Goal: Task Accomplishment & Management: Use online tool/utility

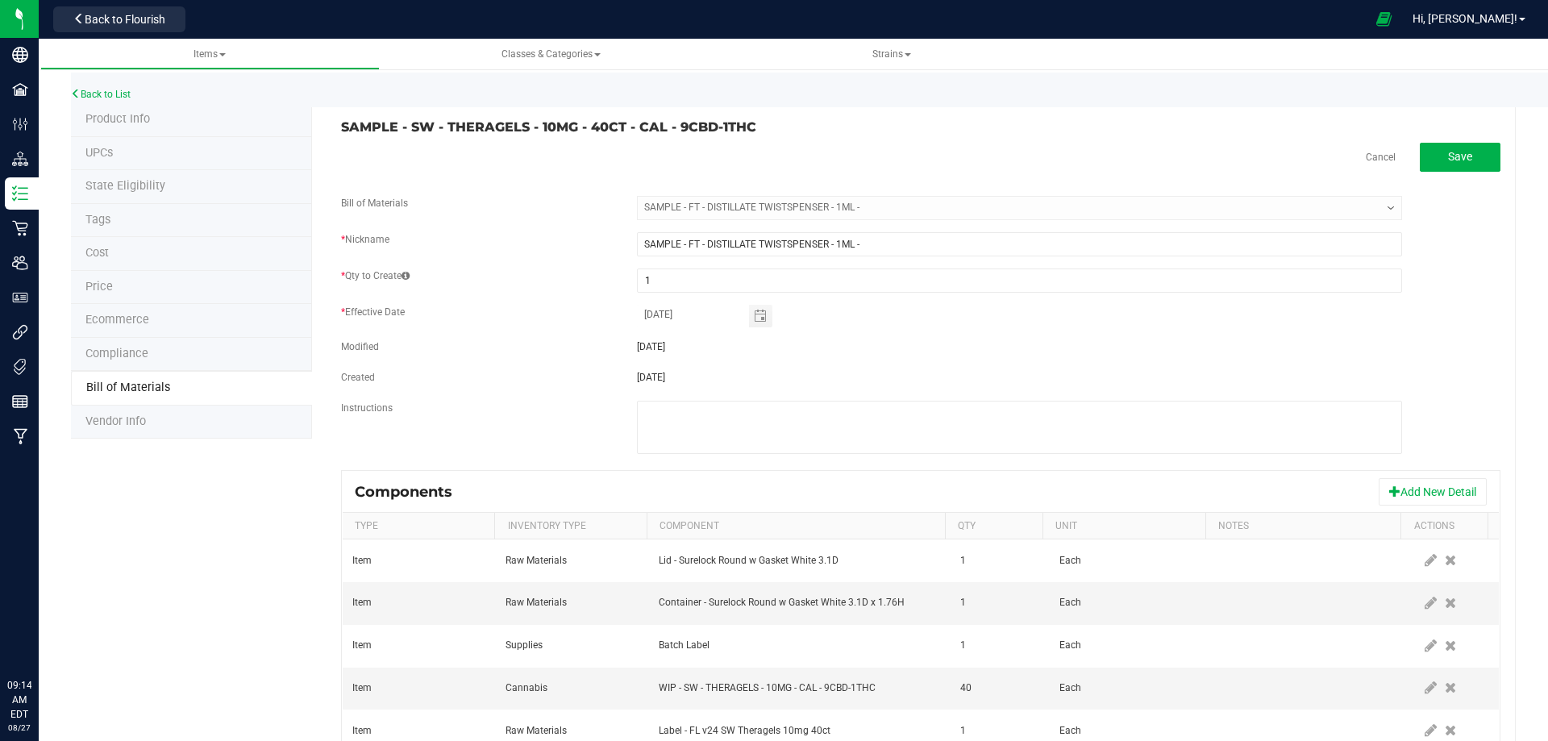
select select "2054"
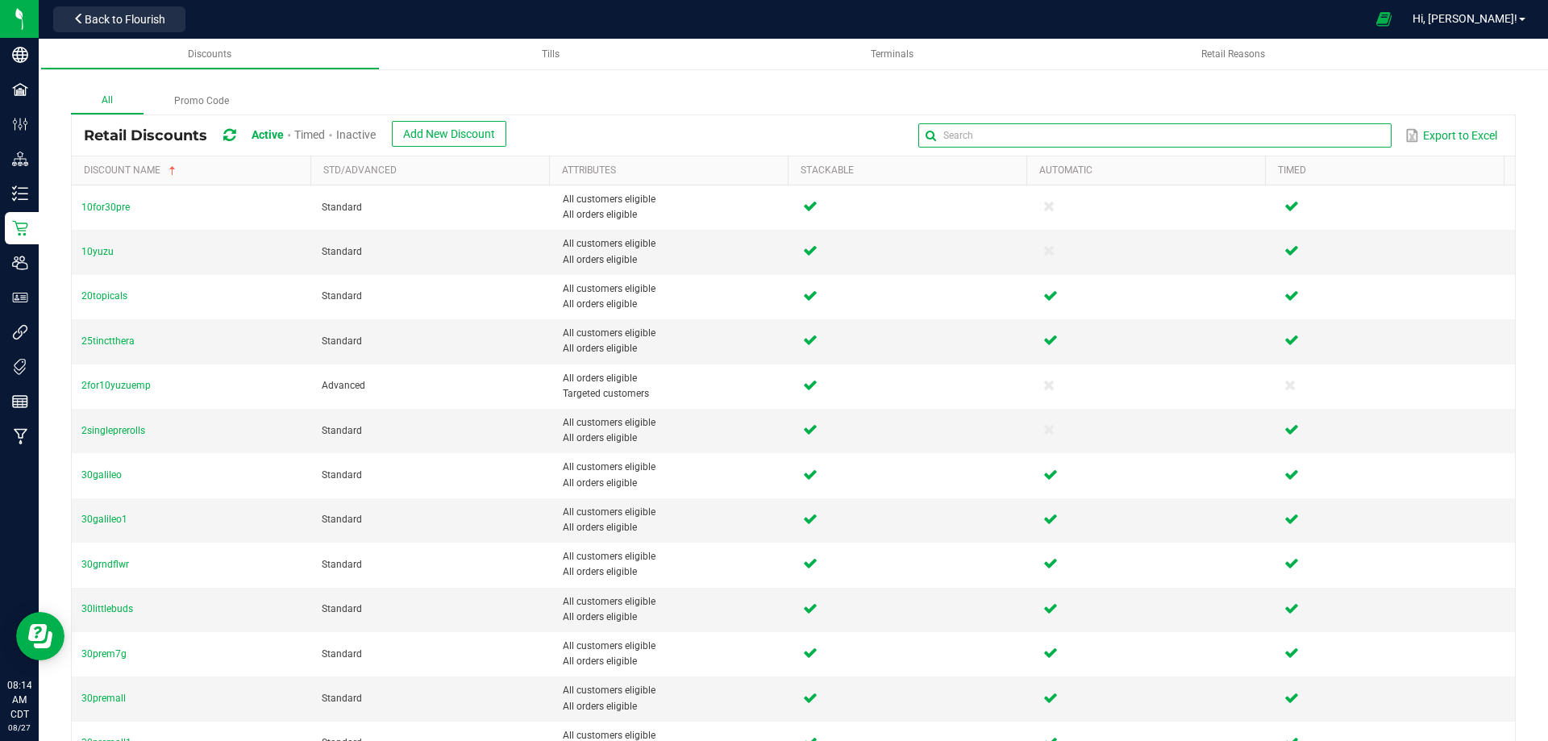
click at [1325, 130] on input "text" at bounding box center [1154, 135] width 472 height 24
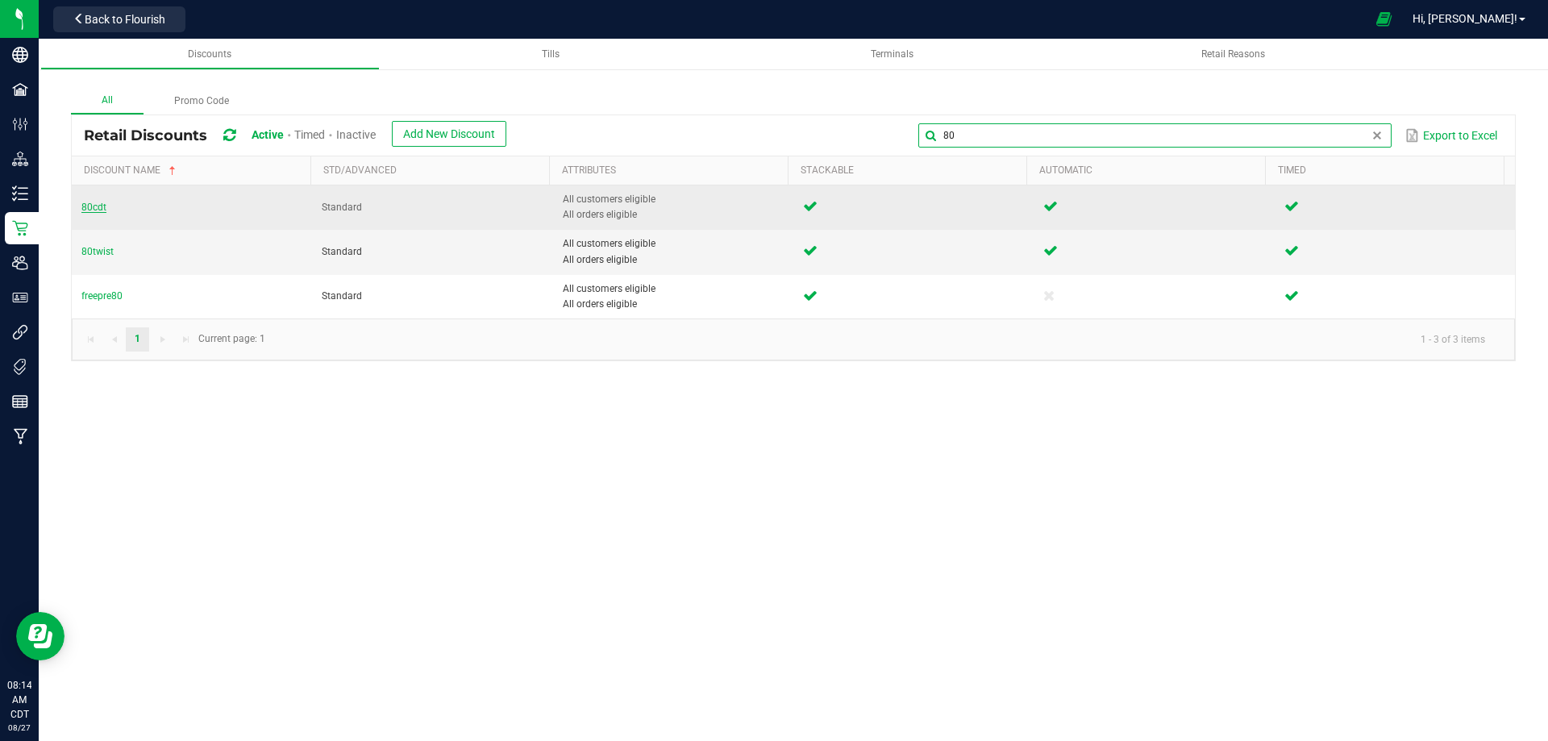
type input "80"
click at [93, 209] on span "80cdt" at bounding box center [93, 207] width 25 height 11
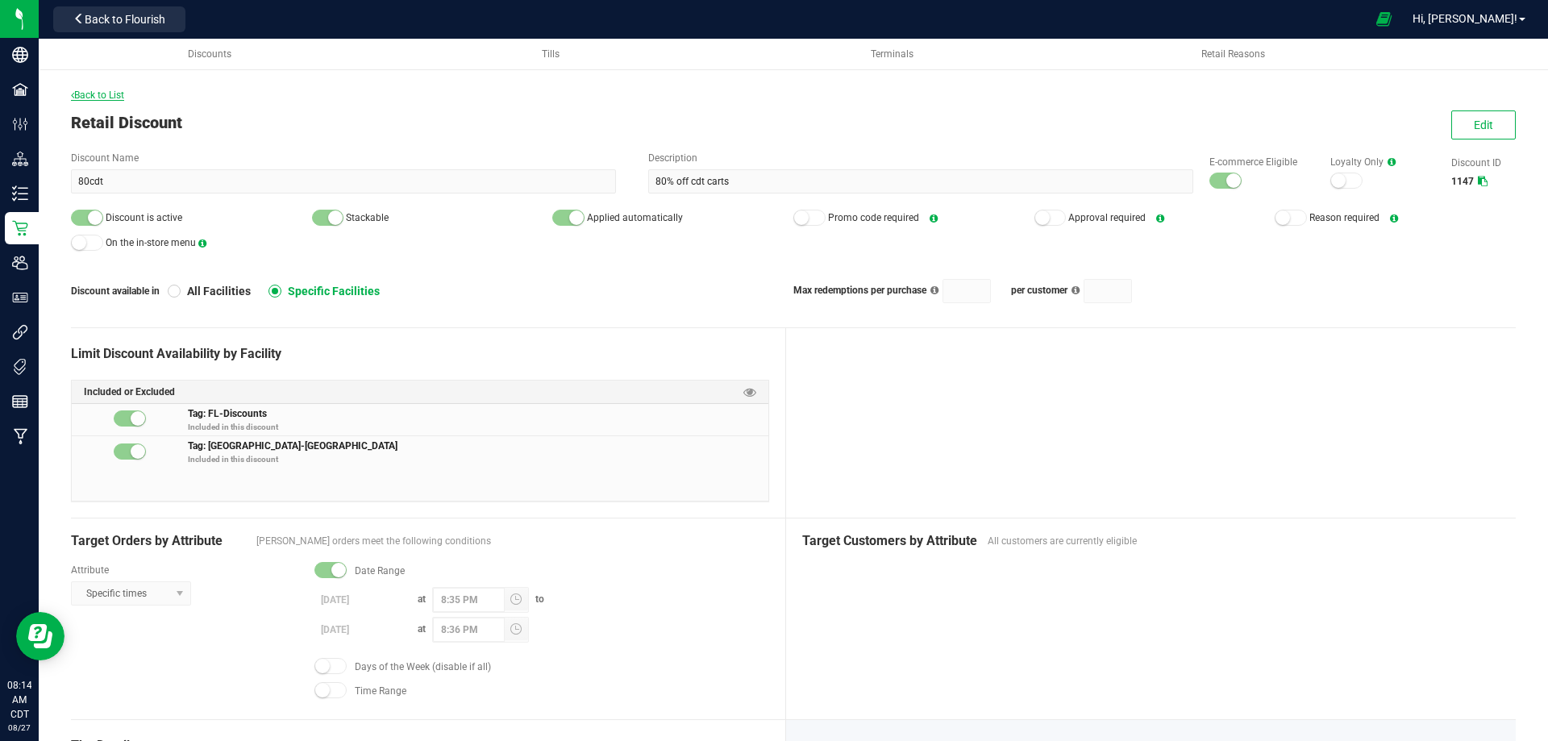
click at [114, 97] on span "Back to List" at bounding box center [97, 94] width 53 height 11
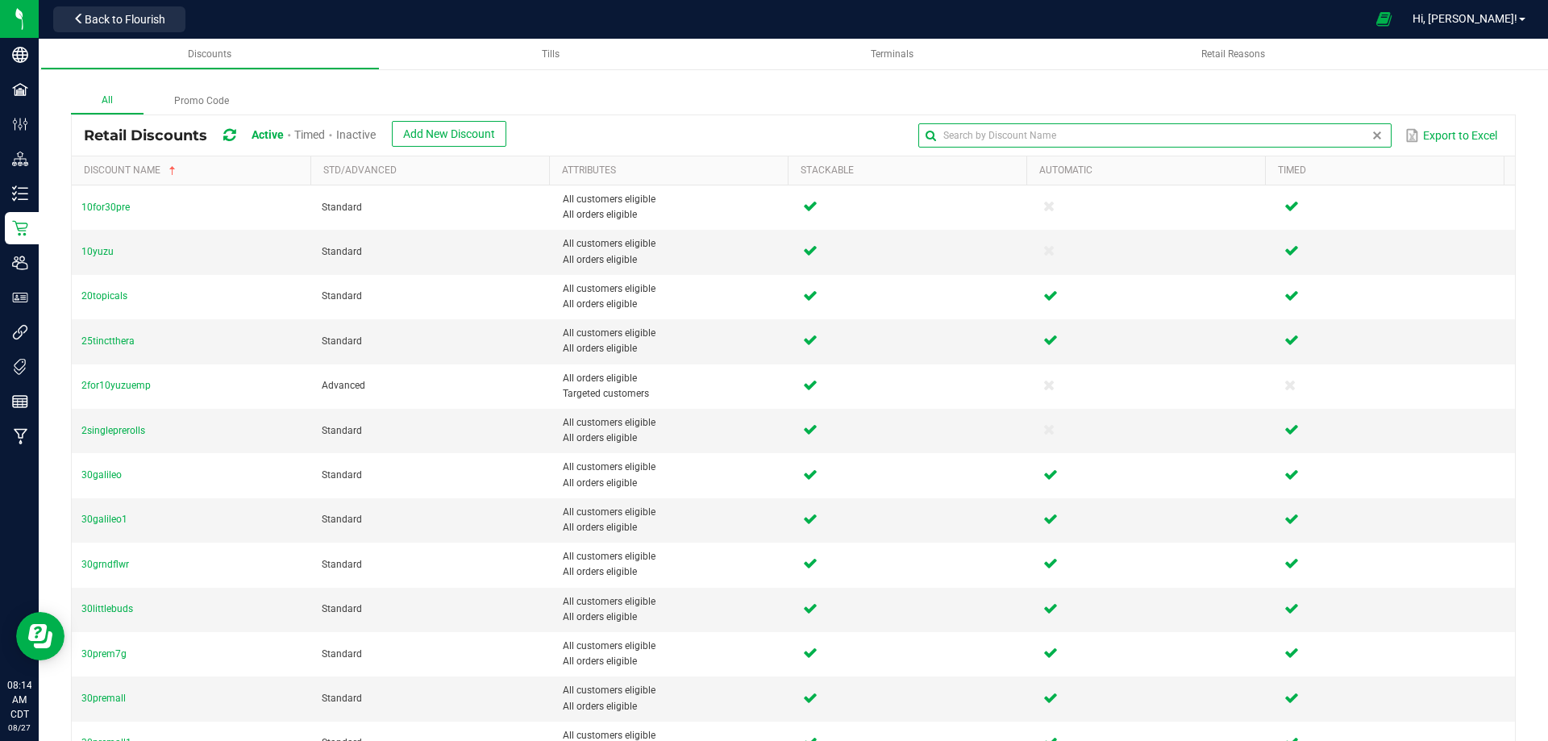
click at [1329, 138] on input "text" at bounding box center [1154, 135] width 472 height 24
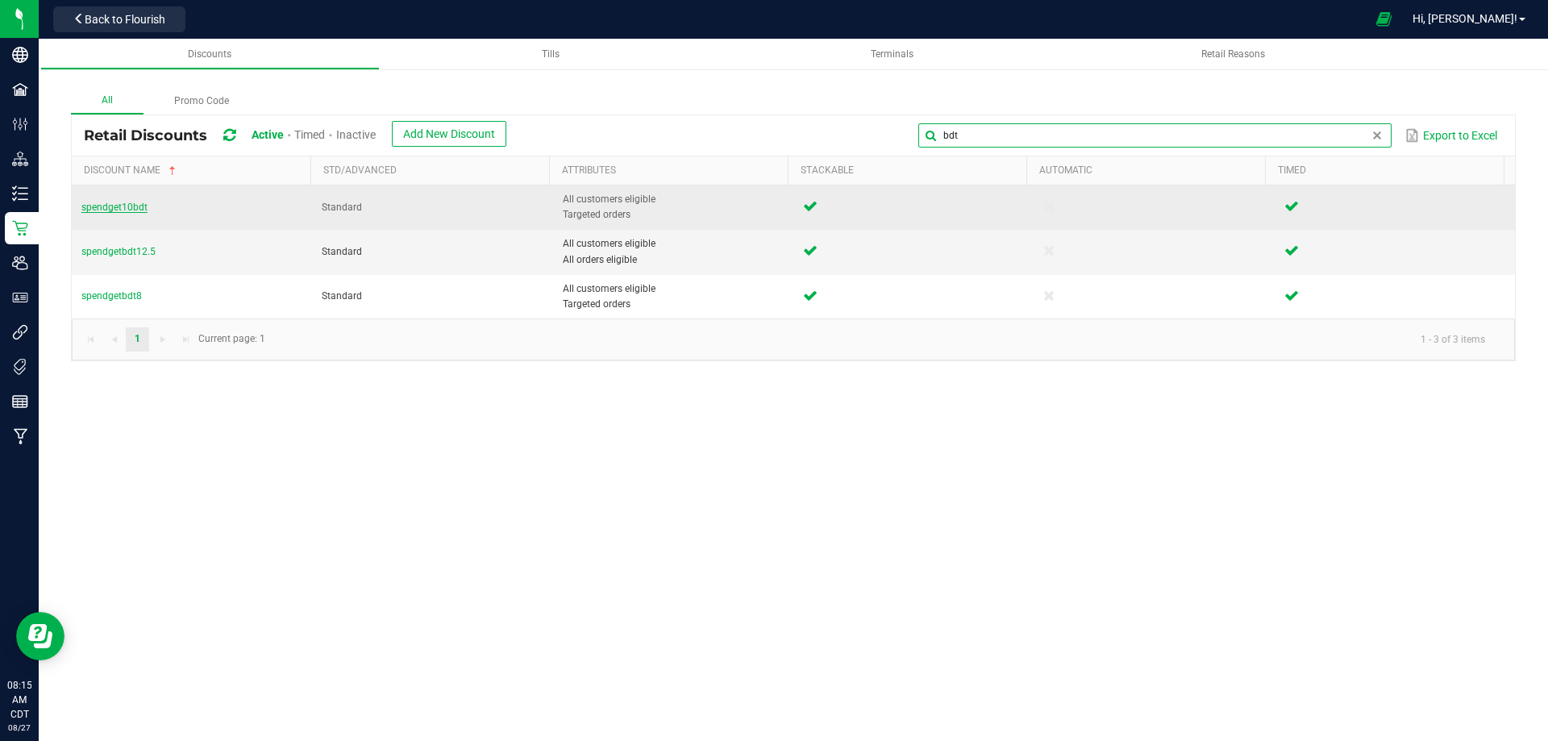
type input "bdt"
click at [94, 204] on span "spendget10bdt" at bounding box center [114, 207] width 66 height 11
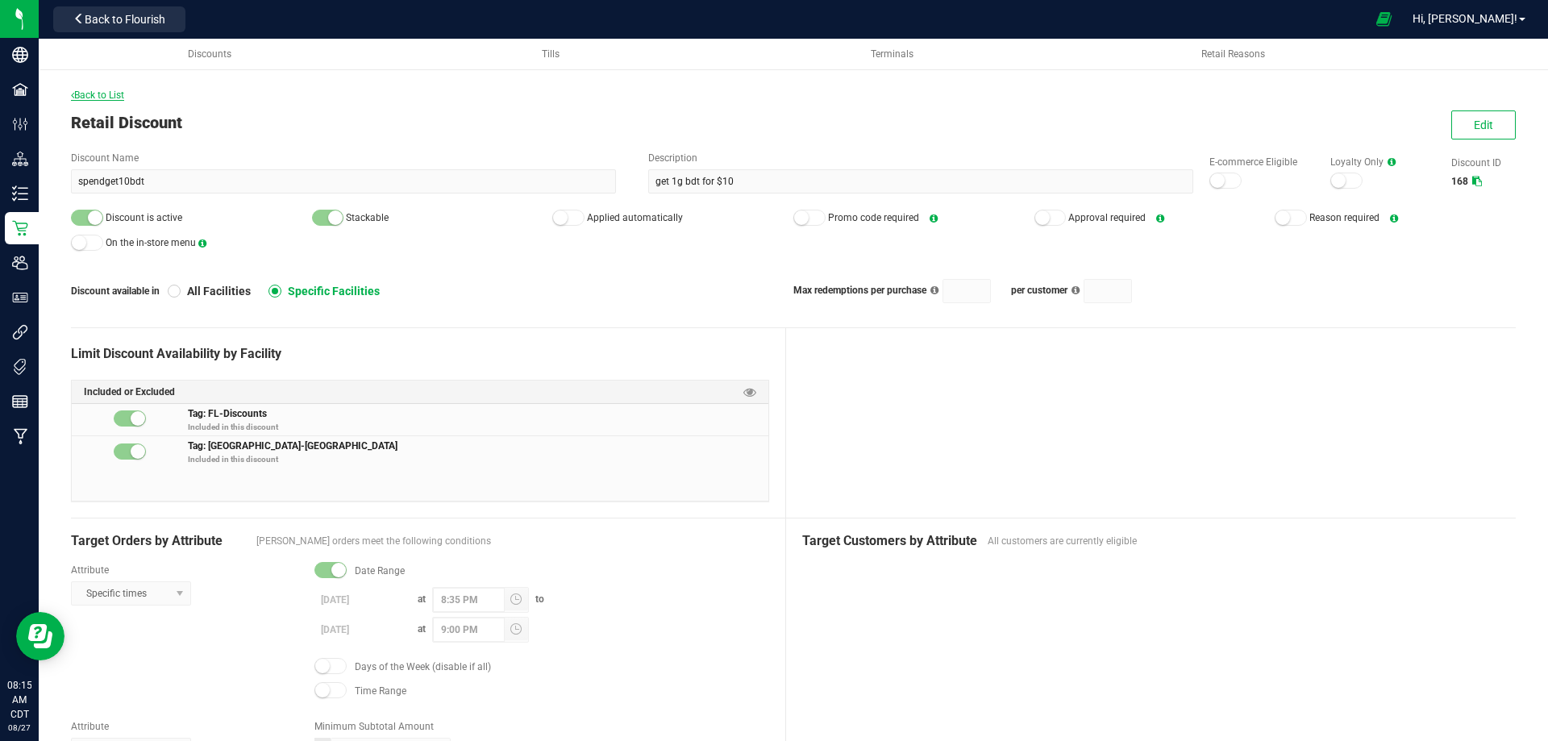
click at [104, 96] on span "Back to List" at bounding box center [97, 94] width 53 height 11
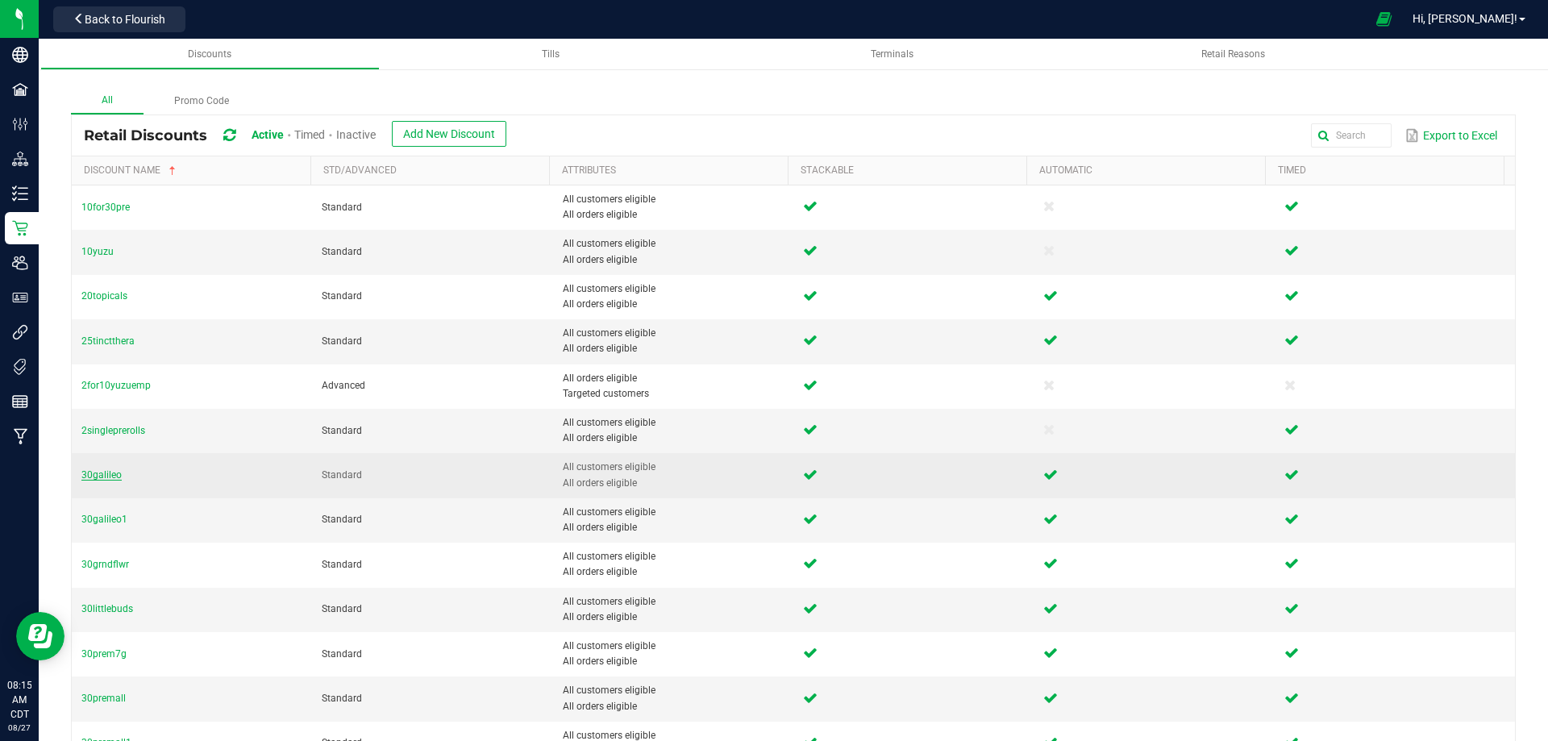
click at [88, 478] on span "30galileo" at bounding box center [101, 474] width 40 height 11
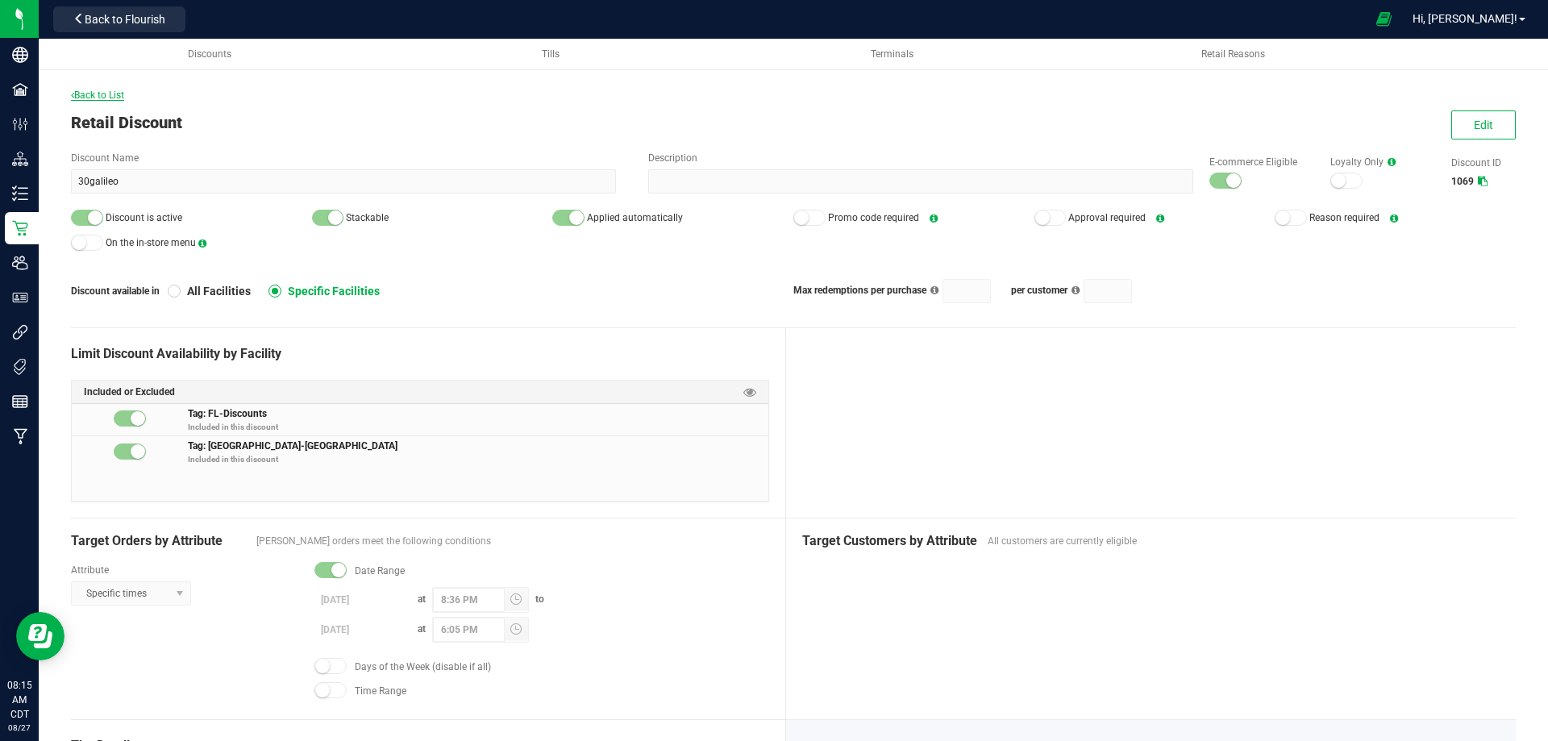
click at [93, 95] on span "Back to List" at bounding box center [97, 94] width 53 height 11
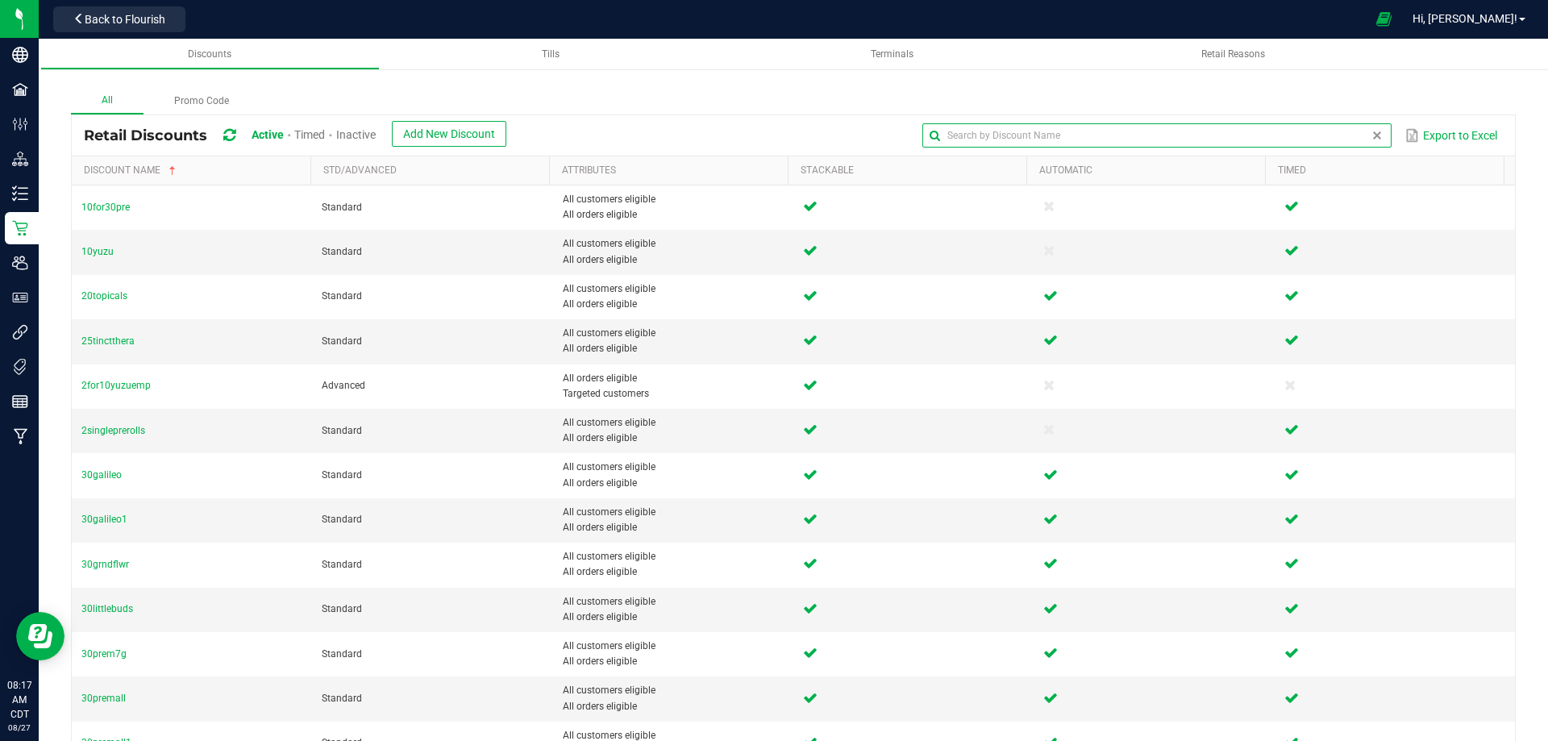
click at [1323, 133] on input "text" at bounding box center [1156, 135] width 468 height 24
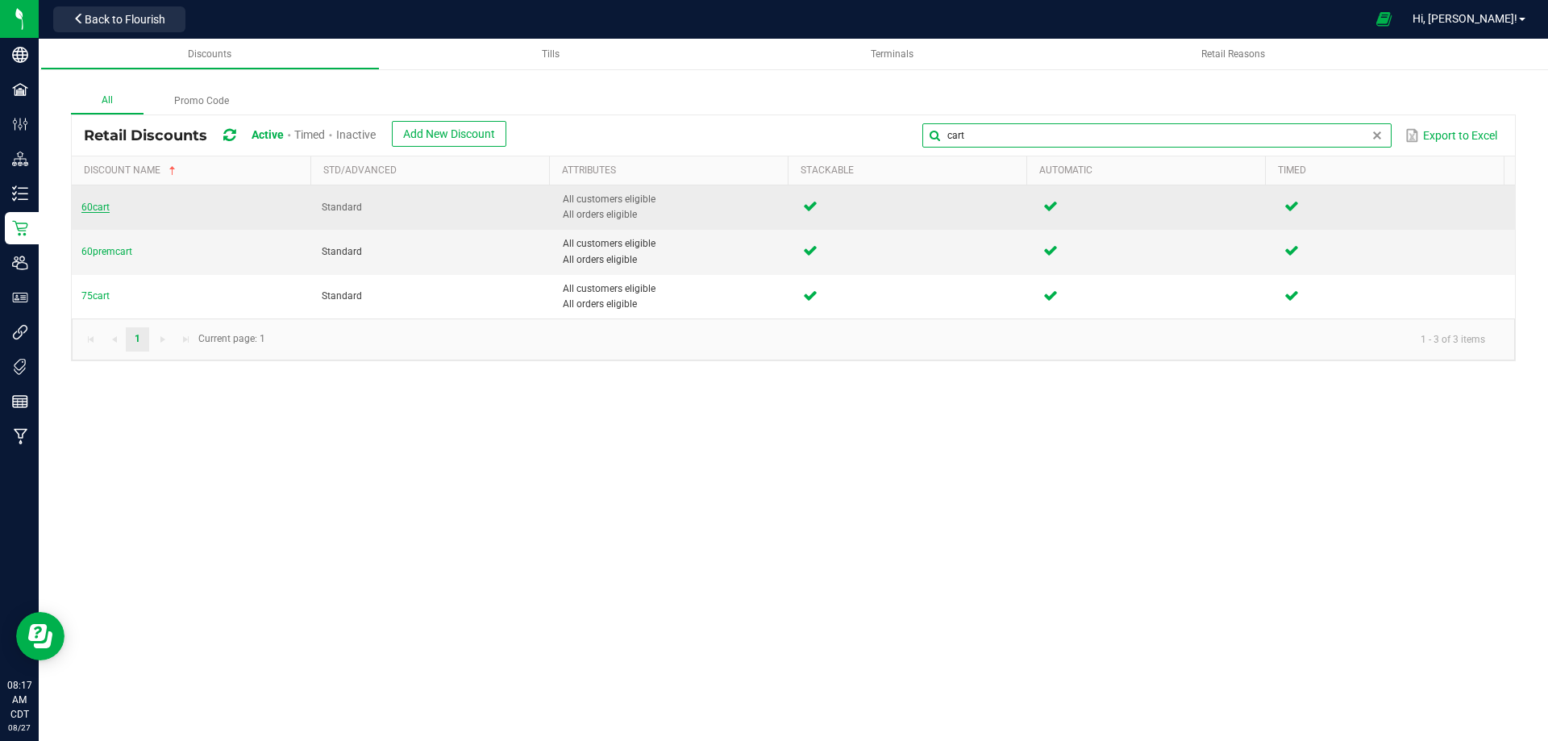
type input "cart"
click at [96, 205] on span "60cart" at bounding box center [95, 207] width 28 height 11
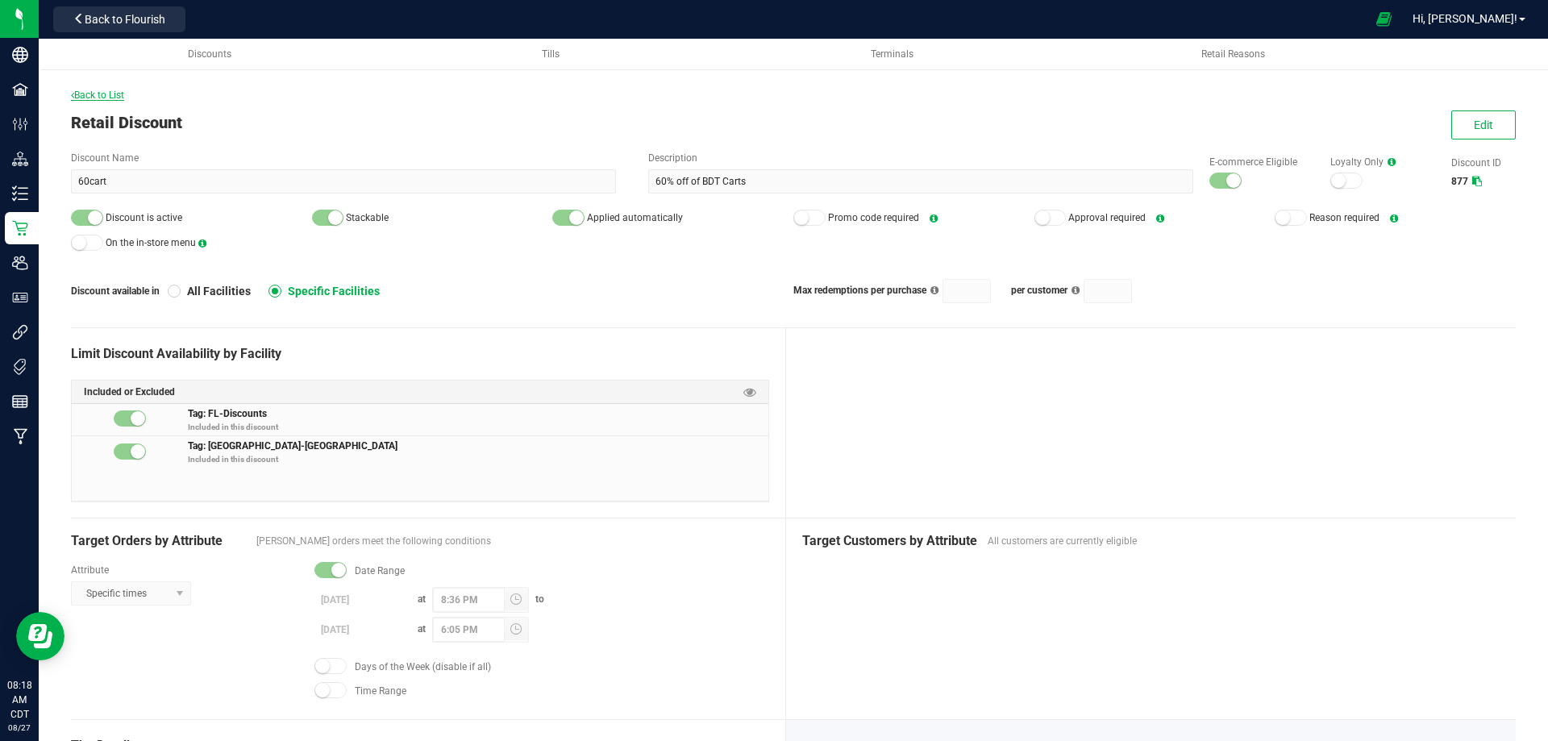
click at [92, 93] on span "Back to List" at bounding box center [97, 94] width 53 height 11
